Goal: Task Accomplishment & Management: Complete application form

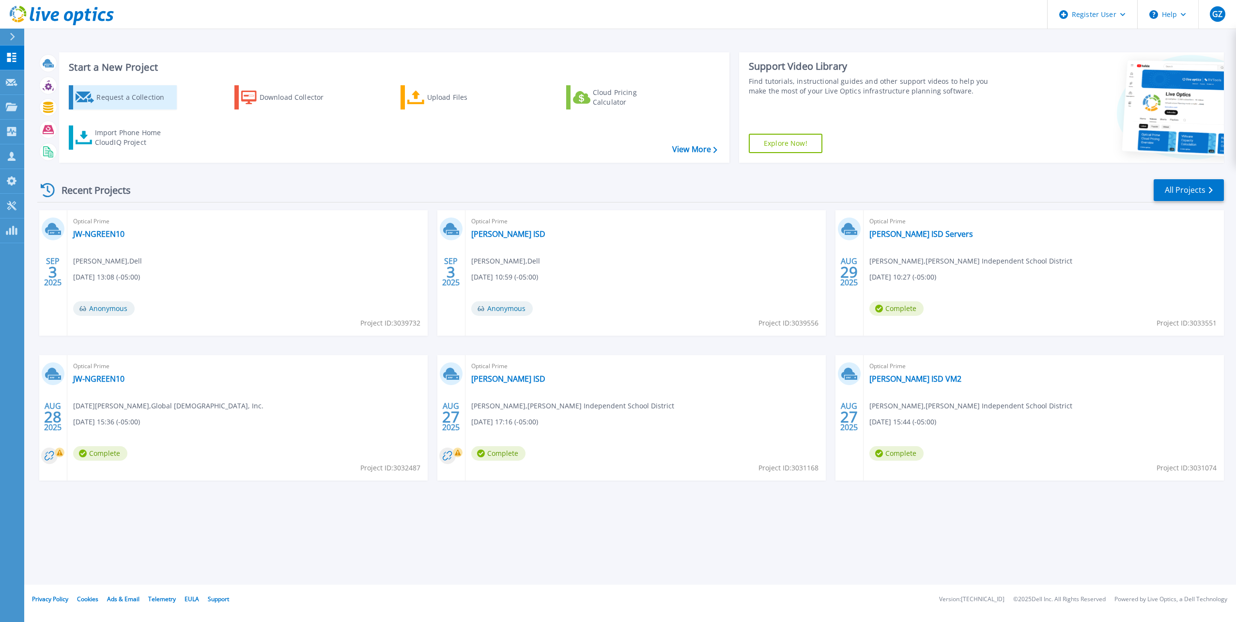
click at [145, 95] on div "Request a Collection" at bounding box center [135, 97] width 78 height 19
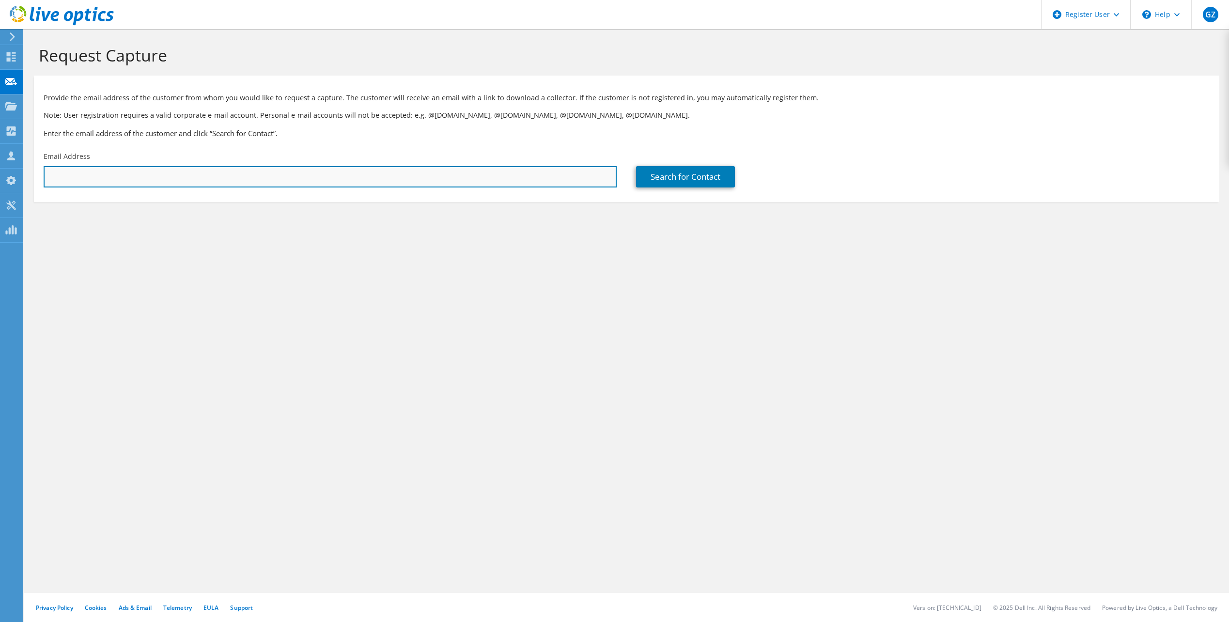
click at [190, 170] on input "text" at bounding box center [330, 176] width 573 height 21
paste input "dredfern@acemart.com"
type input "dredfern@acemart.com"
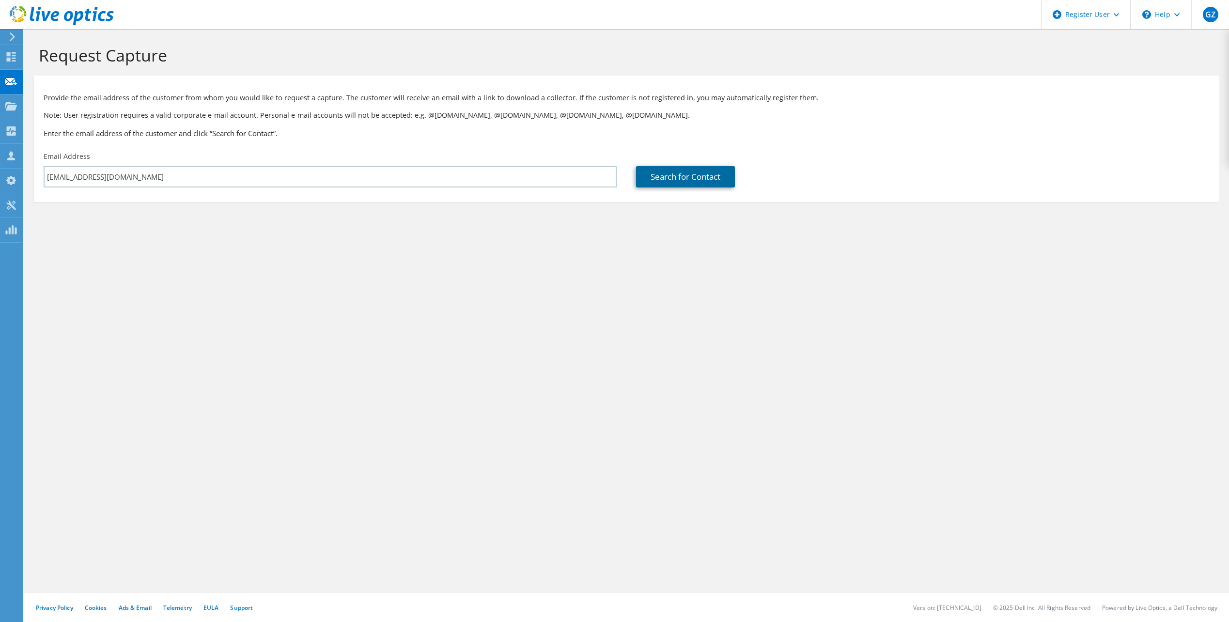
click at [716, 180] on link "Search for Contact" at bounding box center [685, 176] width 99 height 21
type input "ACE MART RESTAURANT SUPPLY"
type input "Dillhon"
type input "Redfern"
type input "United States"
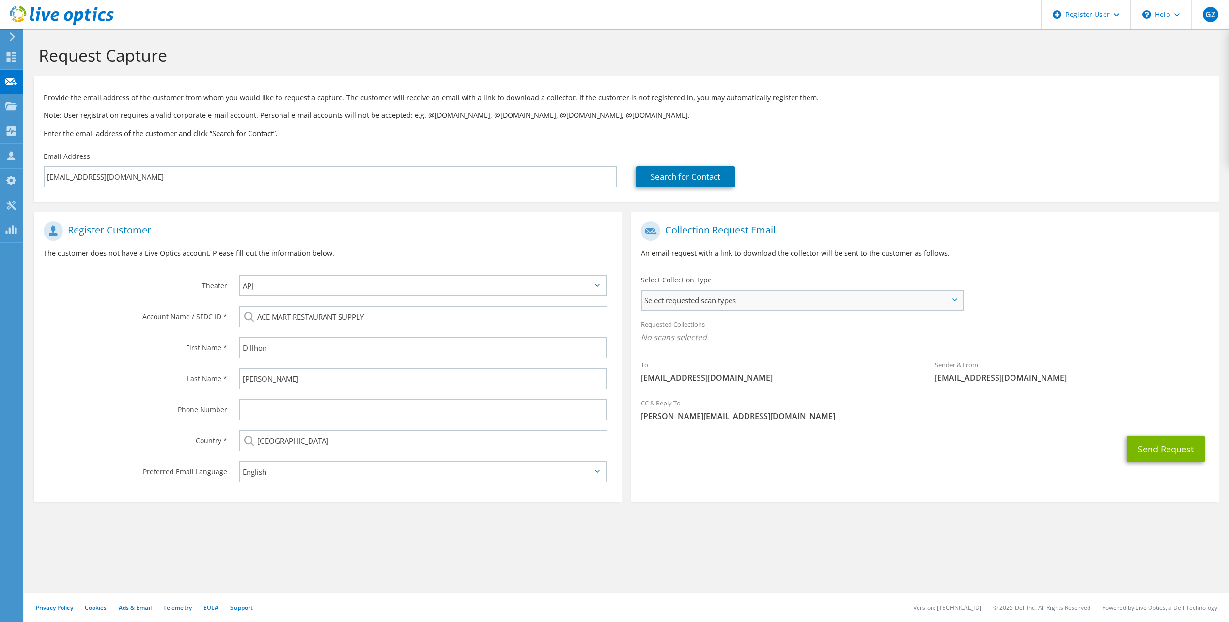
click at [900, 290] on div "Select requested scan types Server Virtualization Optical Prime AWS Nutanix SC" at bounding box center [802, 300] width 323 height 21
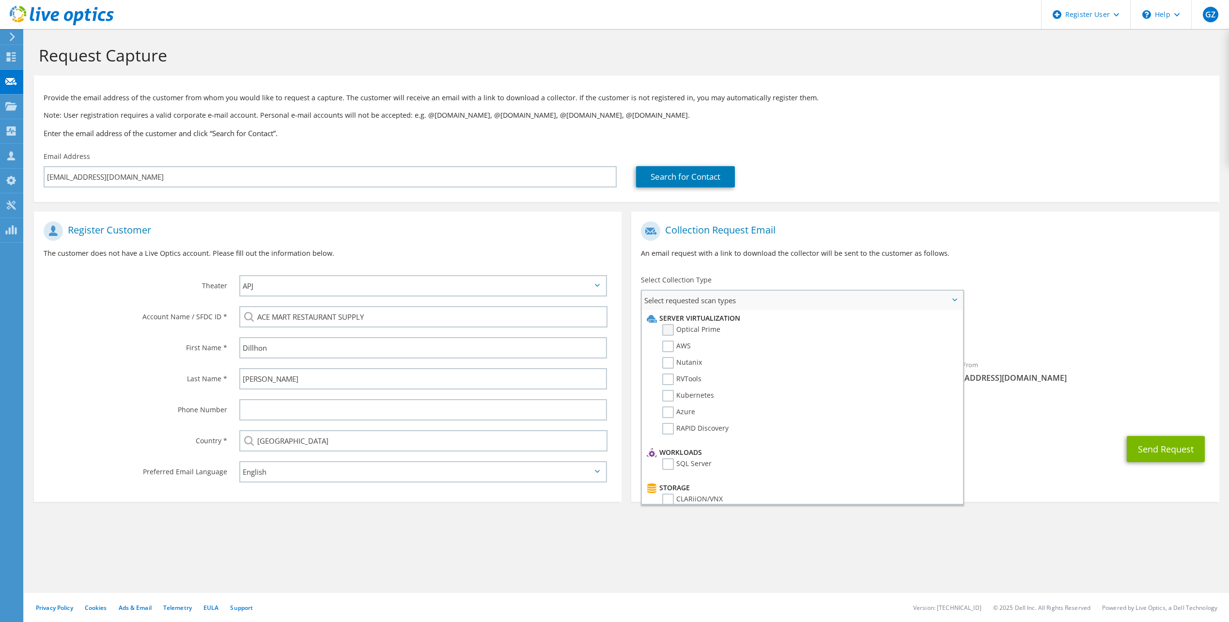
click at [677, 332] on label "Optical Prime" at bounding box center [691, 330] width 58 height 12
click at [0, 0] on input "Optical Prime" at bounding box center [0, 0] width 0 height 0
click at [1063, 281] on div "To dredfern@acemart.com Sender & From liveoptics@liveoptics.com" at bounding box center [925, 306] width 588 height 179
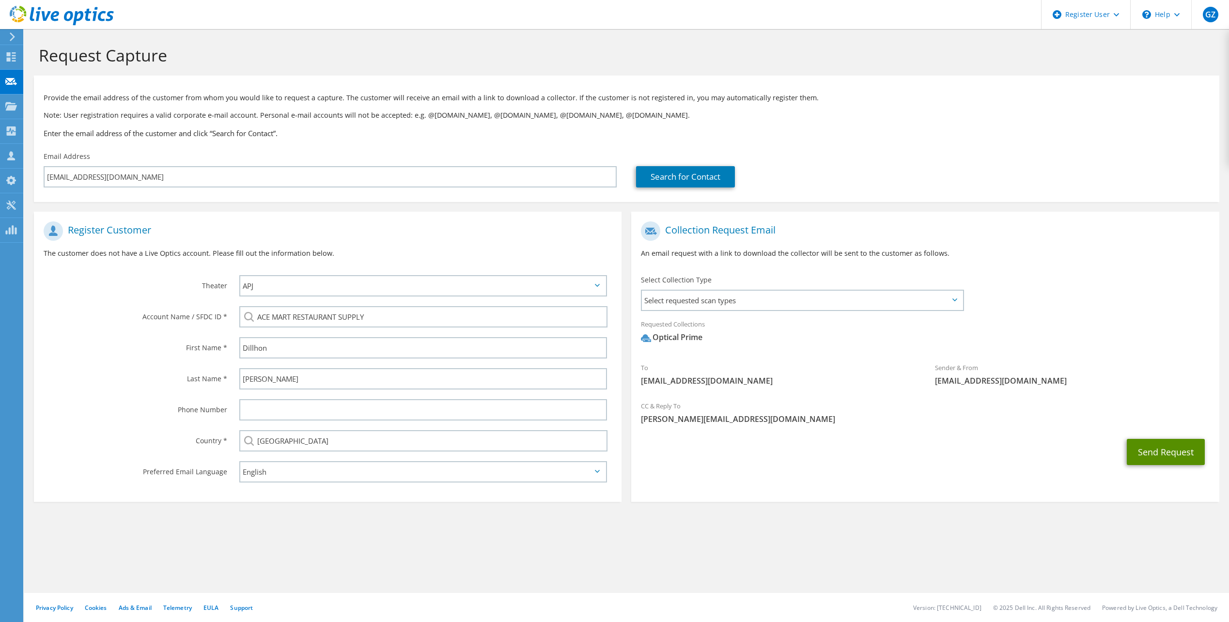
click at [1155, 454] on button "Send Request" at bounding box center [1166, 452] width 78 height 26
